Goal: Information Seeking & Learning: Understand process/instructions

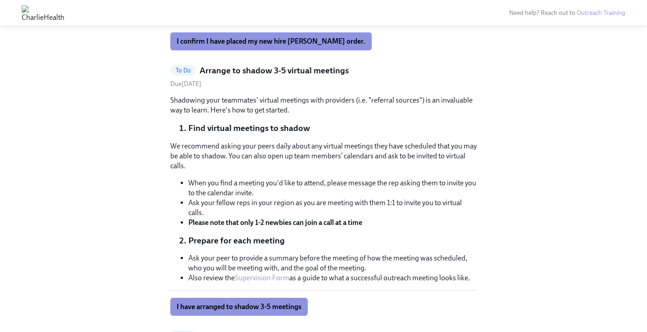
scroll to position [461, 0]
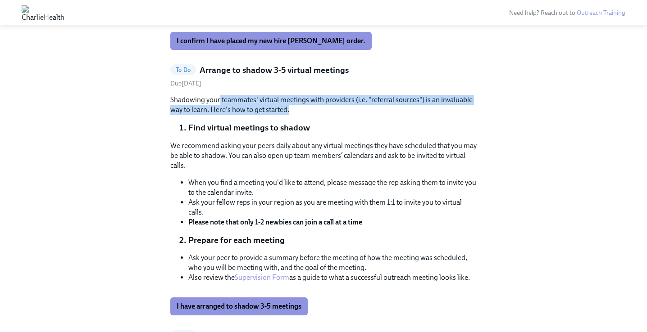
drag, startPoint x: 219, startPoint y: 100, endPoint x: 314, endPoint y: 116, distance: 96.8
click at [314, 116] on div "Shadowing your teammates' virtual meetings with providers (i.e. "referral sourc…" at bounding box center [323, 205] width 306 height 221
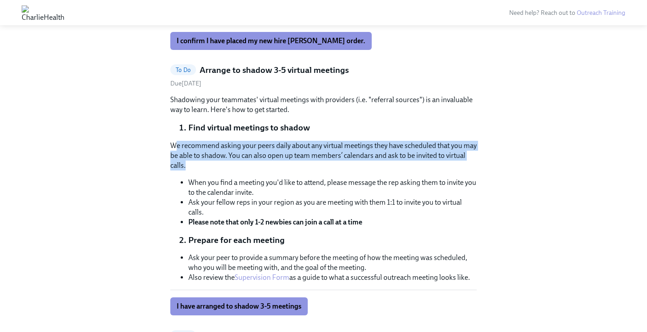
drag, startPoint x: 176, startPoint y: 146, endPoint x: 302, endPoint y: 165, distance: 127.1
click at [302, 165] on p "We recommend asking your peers daily about any virtual meetings they have sched…" at bounding box center [323, 156] width 306 height 30
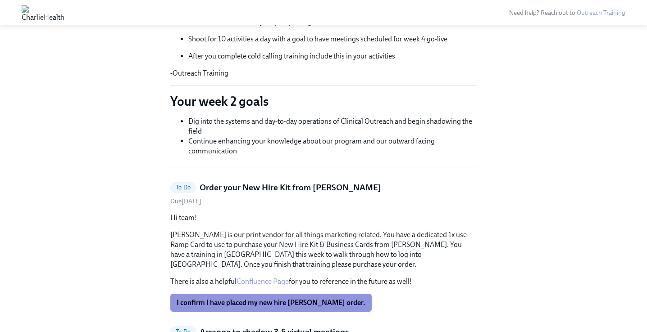
scroll to position [198, 0]
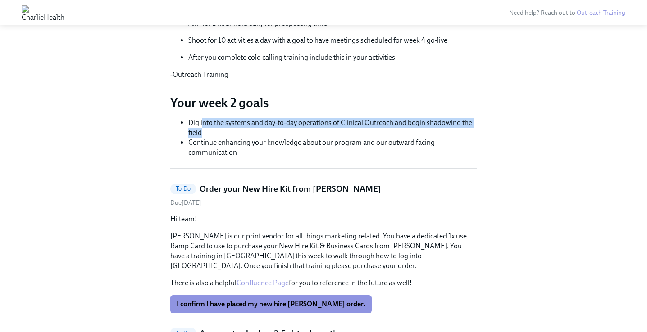
drag, startPoint x: 203, startPoint y: 118, endPoint x: 242, endPoint y: 134, distance: 42.4
click at [242, 134] on li "Dig into the systems and day-to-day operations of Clinical Outreach and begin s…" at bounding box center [332, 128] width 288 height 20
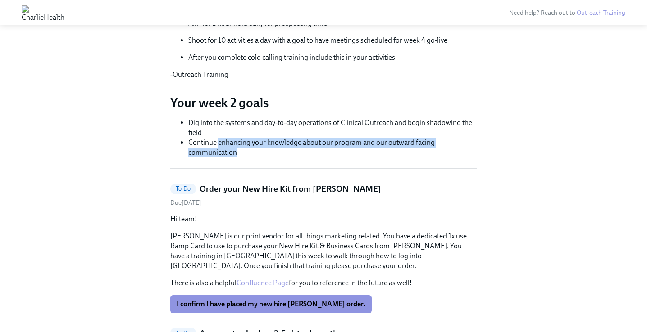
drag, startPoint x: 224, startPoint y: 142, endPoint x: 257, endPoint y: 150, distance: 33.8
click at [257, 150] on li "Continue enhancing your knowledge about our program and our outward facing comm…" at bounding box center [332, 148] width 288 height 20
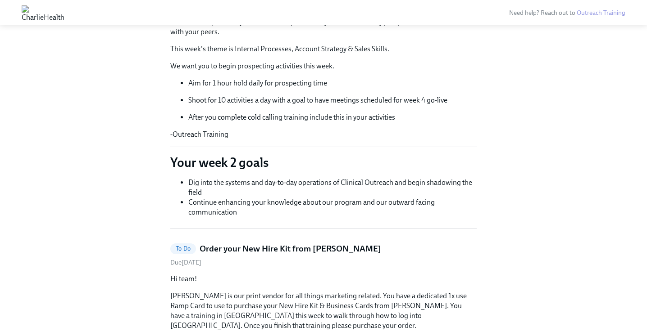
scroll to position [0, 0]
